Goal: Navigation & Orientation: Find specific page/section

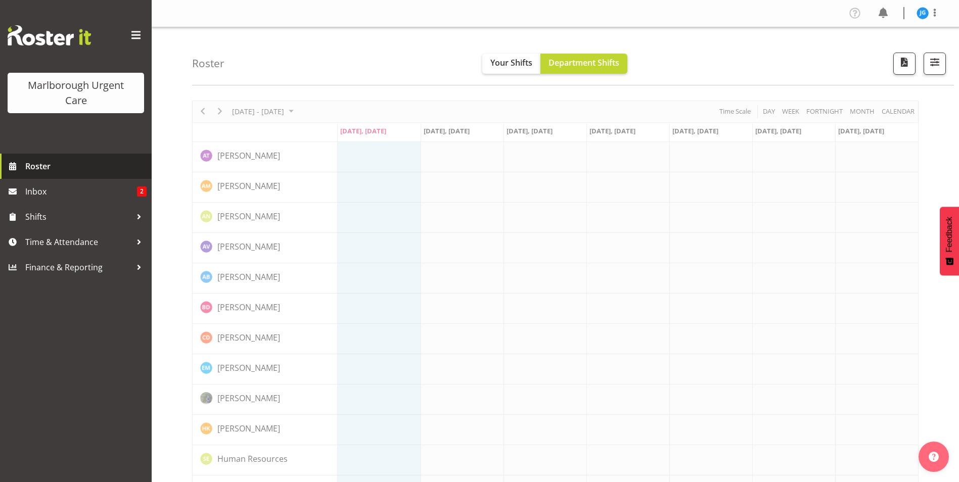
click at [40, 167] on span "Roster" at bounding box center [85, 166] width 121 height 15
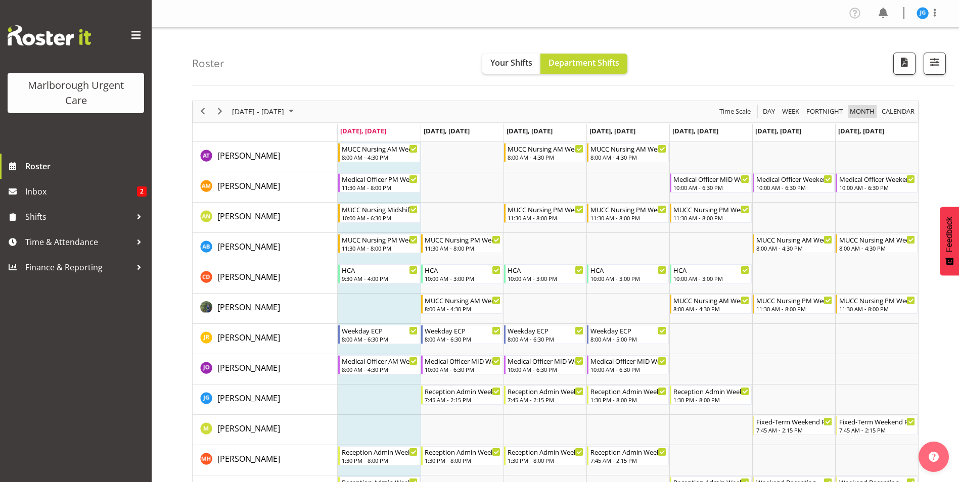
click at [858, 110] on span "Month" at bounding box center [862, 111] width 27 height 13
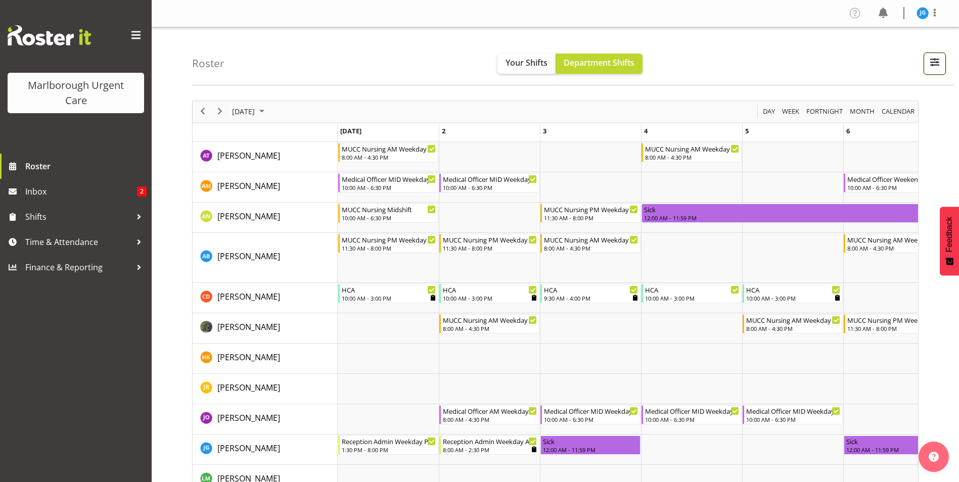
click at [931, 65] on span "button" at bounding box center [934, 62] width 13 height 13
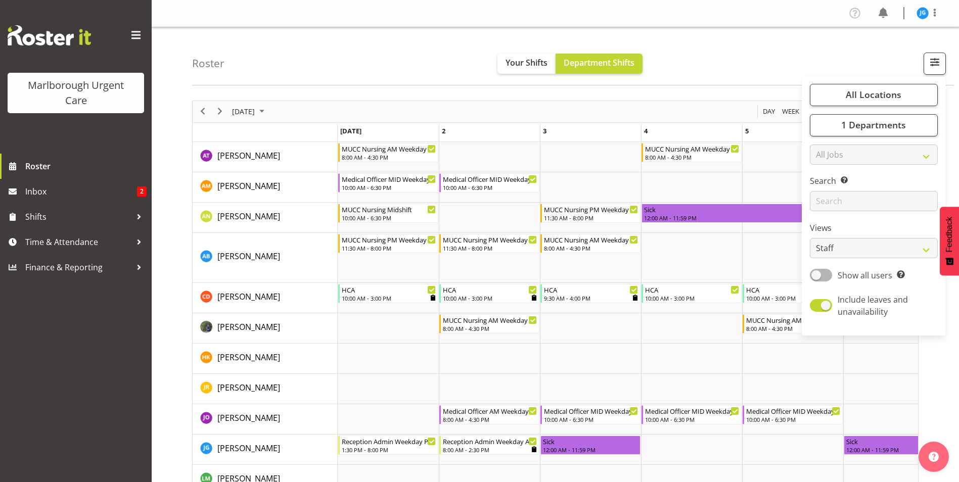
click at [767, 53] on div "Roster Your Shifts Department Shifts All Locations Clear Blenheim Select All De…" at bounding box center [573, 56] width 762 height 58
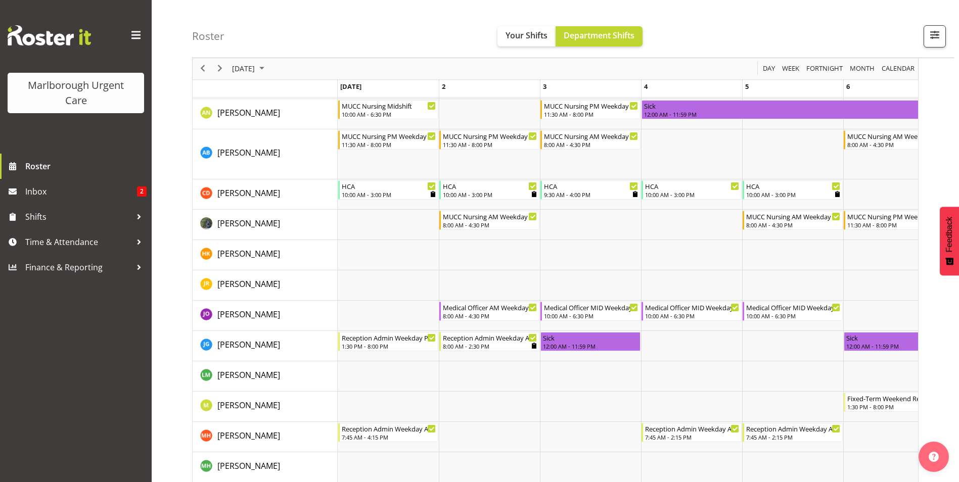
scroll to position [101, 0]
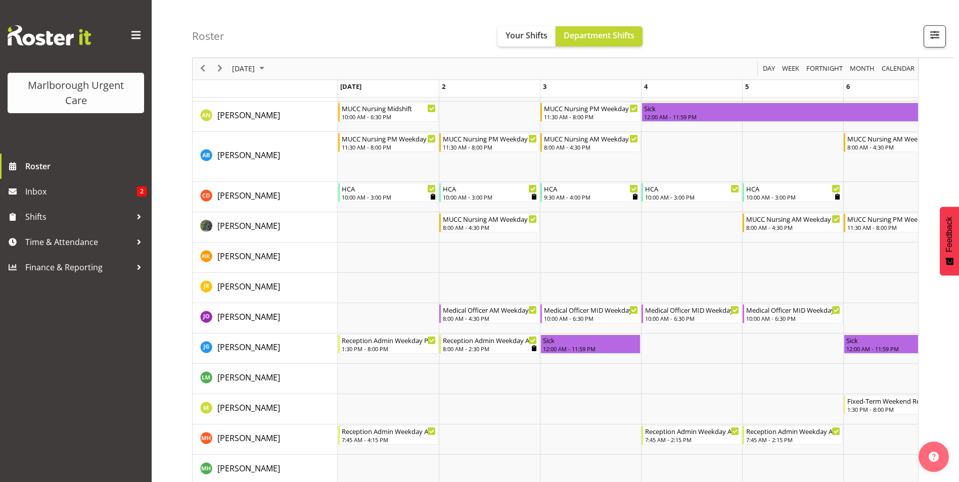
drag, startPoint x: 741, startPoint y: 28, endPoint x: 750, endPoint y: 30, distance: 8.7
click at [741, 28] on div "Roster Your Shifts Department Shifts All Locations Clear Blenheim Select All De…" at bounding box center [573, 29] width 762 height 58
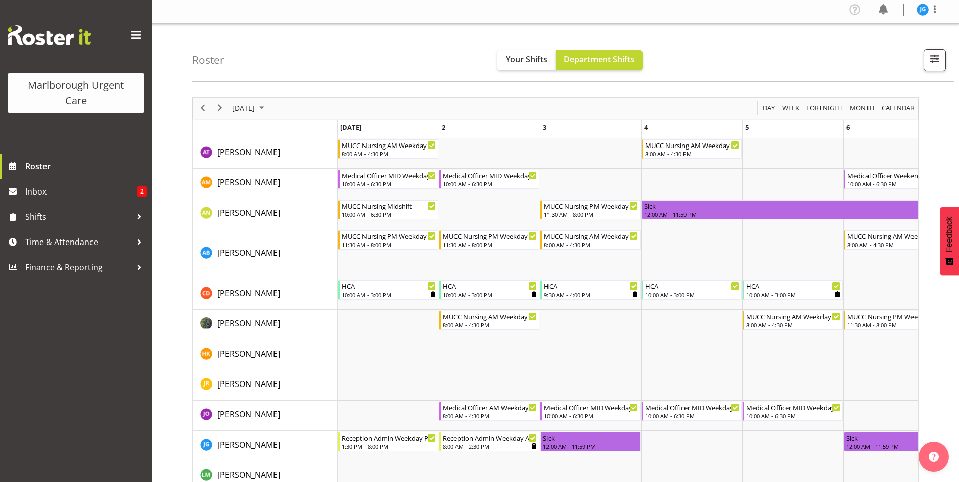
scroll to position [0, 0]
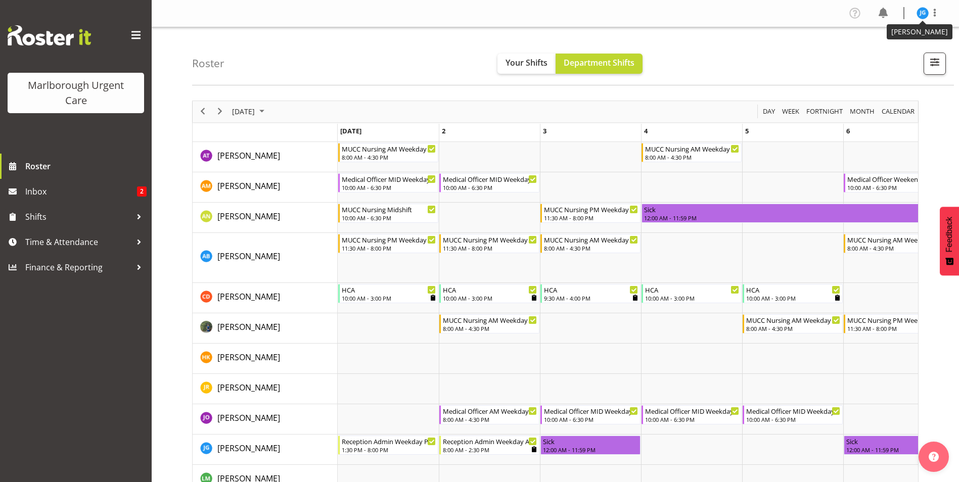
click at [924, 16] on img at bounding box center [923, 13] width 12 height 12
click at [884, 54] on link "Log Out" at bounding box center [892, 53] width 97 height 18
